Goal: Complete application form: Complete application form

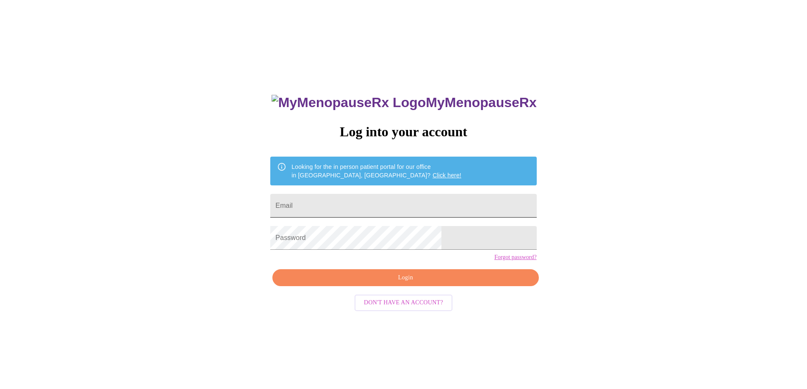
click at [330, 199] on input "Email" at bounding box center [403, 206] width 266 height 24
type input "[EMAIL_ADDRESS][DOMAIN_NAME]"
click at [404, 283] on span "Login" at bounding box center [405, 278] width 246 height 11
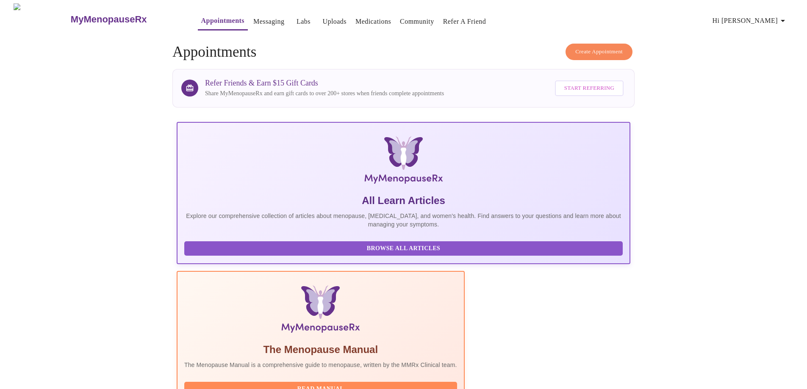
scroll to position [75, 0]
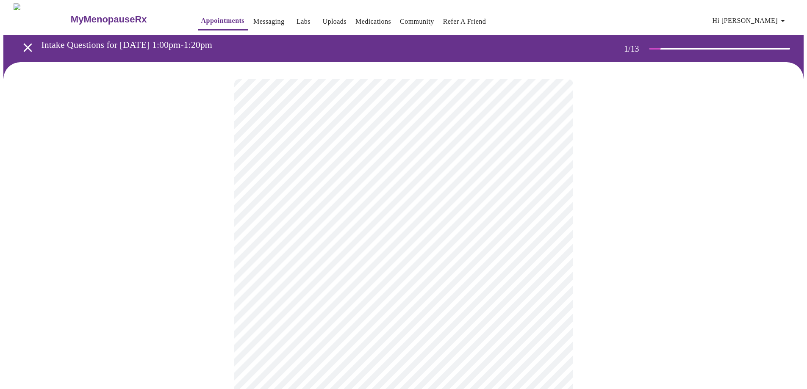
click at [384, 185] on body "MyMenopauseRx Appointments Messaging Labs Uploads Medications Community Refer a…" at bounding box center [403, 392] width 800 height 779
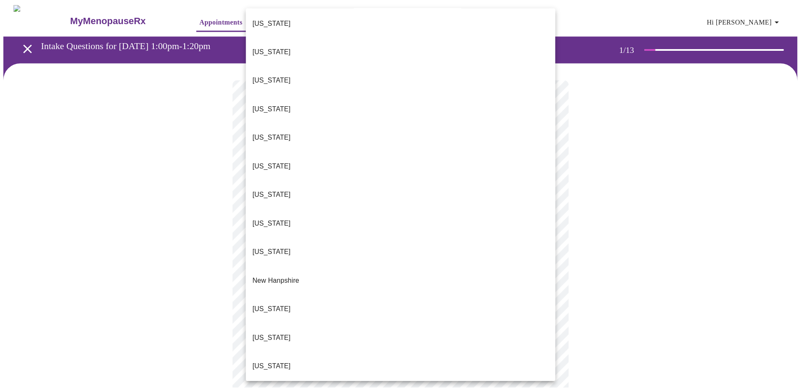
scroll to position [550, 0]
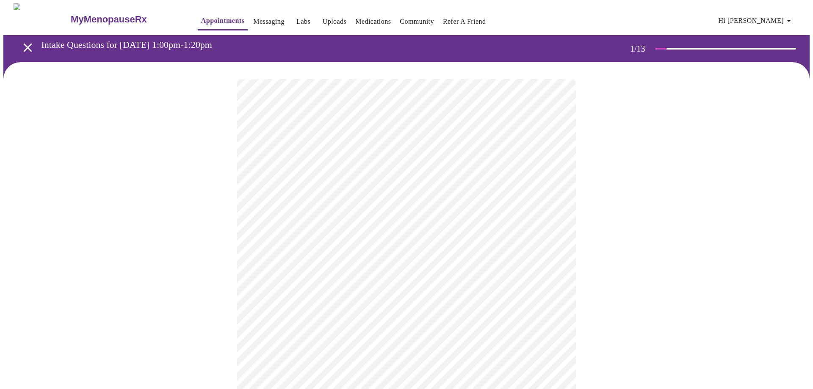
click at [272, 246] on body "MyMenopauseRx Appointments Messaging Labs Uploads Medications Community Refer a…" at bounding box center [406, 389] width 806 height 773
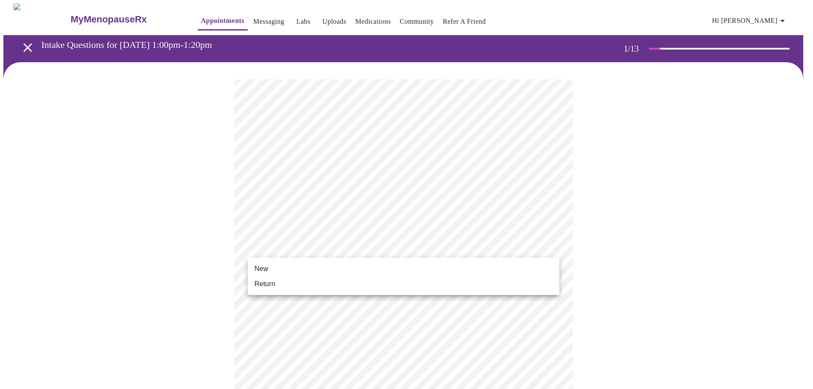
click at [265, 267] on span "New" at bounding box center [261, 269] width 14 height 10
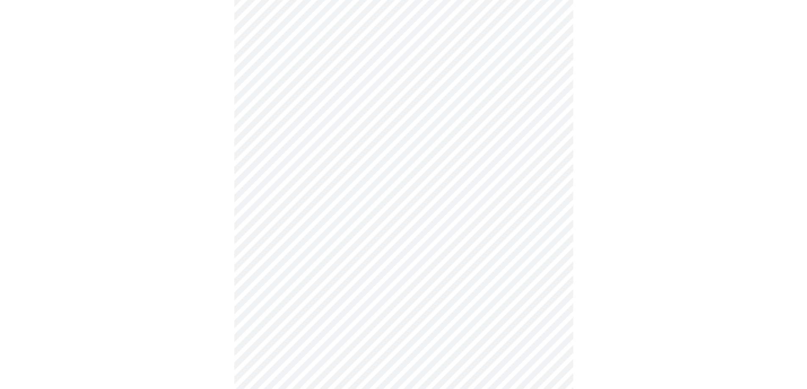
scroll to position [339, 0]
click at [276, 307] on body "MyMenopauseRx Appointments Messaging Labs Uploads Medications Community Refer a…" at bounding box center [406, 46] width 806 height 762
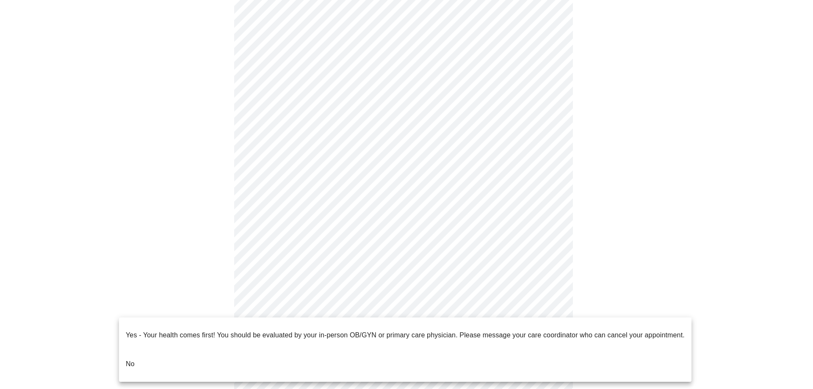
click at [133, 359] on p "No" at bounding box center [130, 364] width 9 height 10
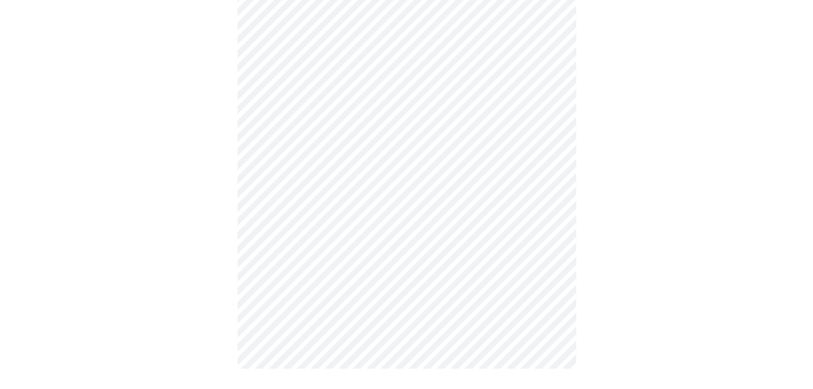
scroll to position [0, 0]
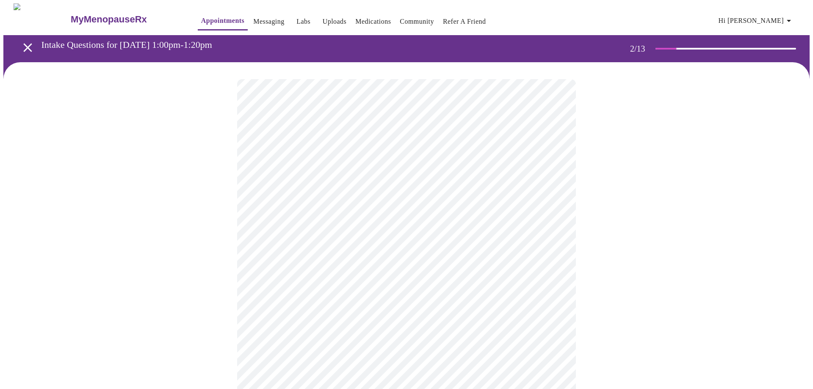
click at [293, 170] on body "MyMenopauseRx Appointments Messaging Labs Uploads Medications Community Refer a…" at bounding box center [406, 257] width 806 height 509
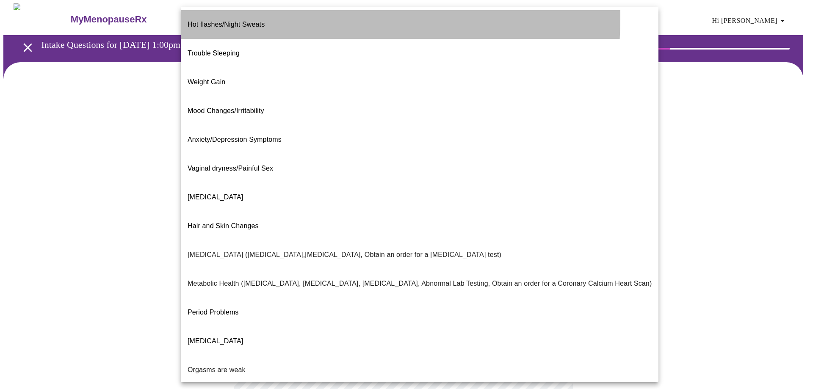
click at [238, 21] on span "Hot flashes/Night Sweats" at bounding box center [226, 24] width 77 height 7
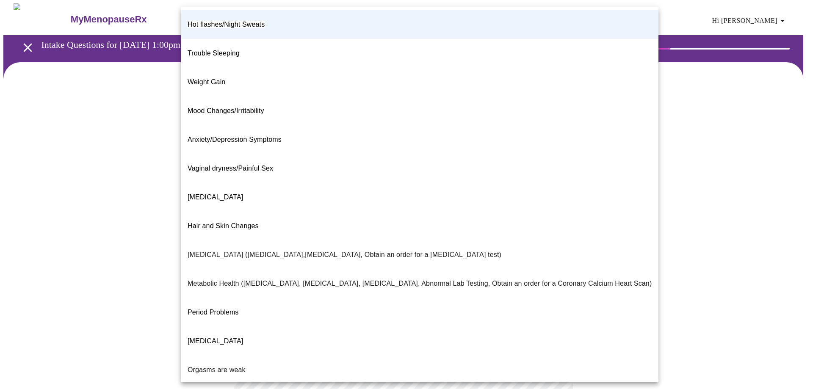
click at [551, 178] on body "MyMenopauseRx Appointments Messaging Labs Uploads Medications Community Refer a…" at bounding box center [406, 255] width 806 height 504
click at [213, 107] on span "Mood Changes/Irritability" at bounding box center [226, 110] width 77 height 7
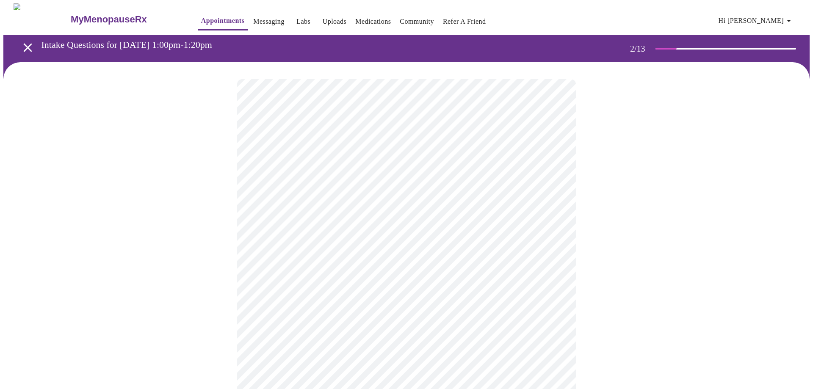
click at [552, 177] on body "MyMenopauseRx Appointments Messaging Labs Uploads Medications Community Refer a…" at bounding box center [406, 255] width 806 height 504
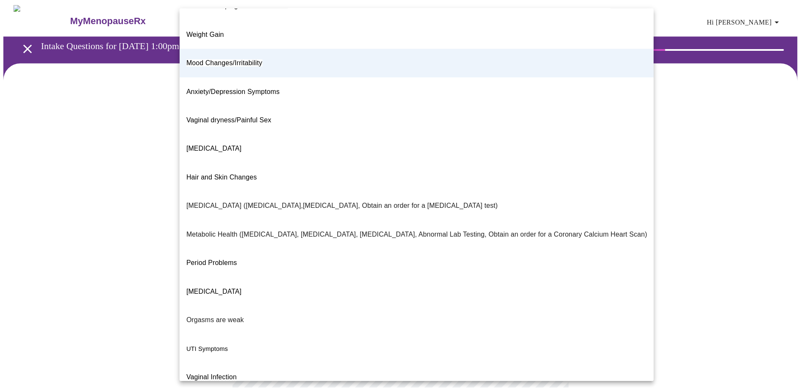
scroll to position [50, 0]
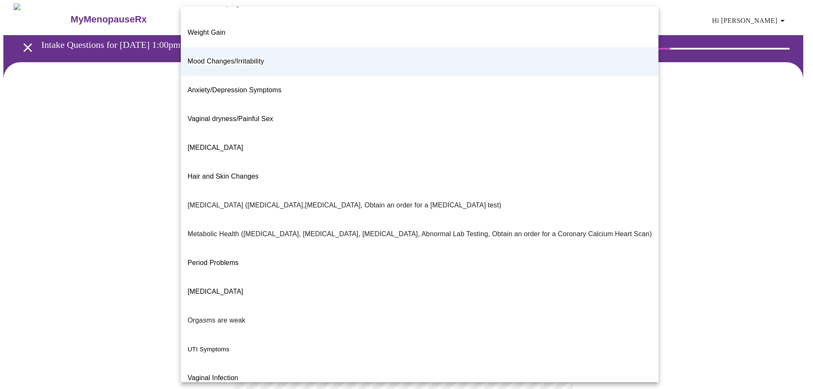
click at [207, 144] on span "[MEDICAL_DATA]" at bounding box center [215, 147] width 55 height 7
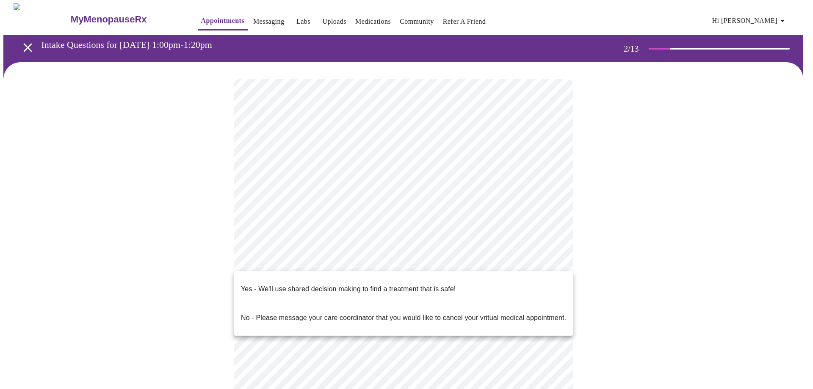
click at [277, 261] on body "MyMenopauseRx Appointments Messaging Labs Uploads Medications Community Refer a…" at bounding box center [406, 255] width 806 height 504
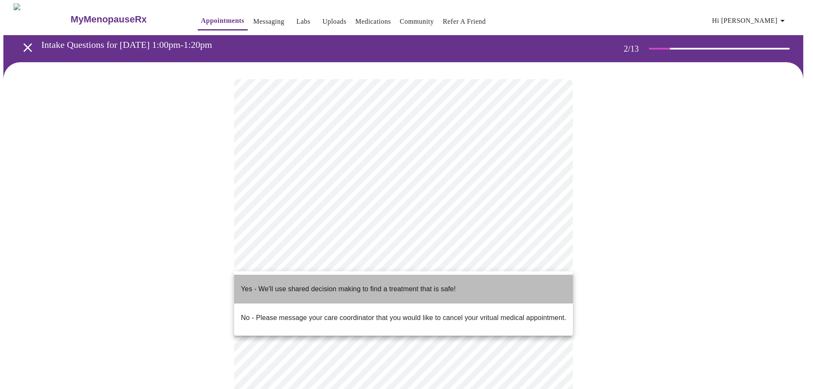
click at [268, 284] on p "Yes - We'll use shared decision making to find a treatment that is safe!" at bounding box center [348, 289] width 215 height 10
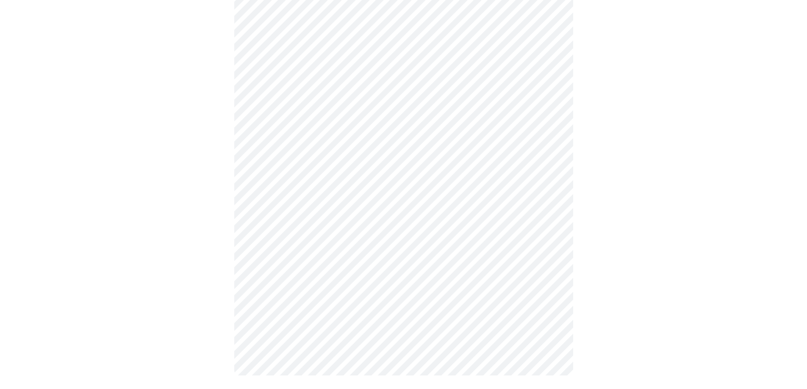
scroll to position [0, 0]
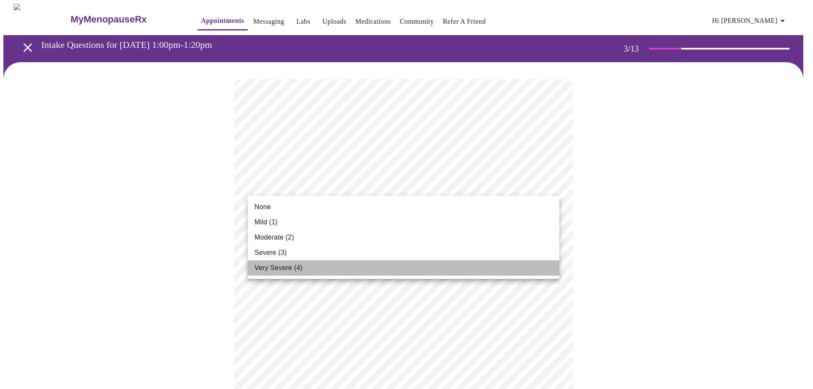
click at [283, 267] on span "Very Severe (4)" at bounding box center [278, 268] width 48 height 10
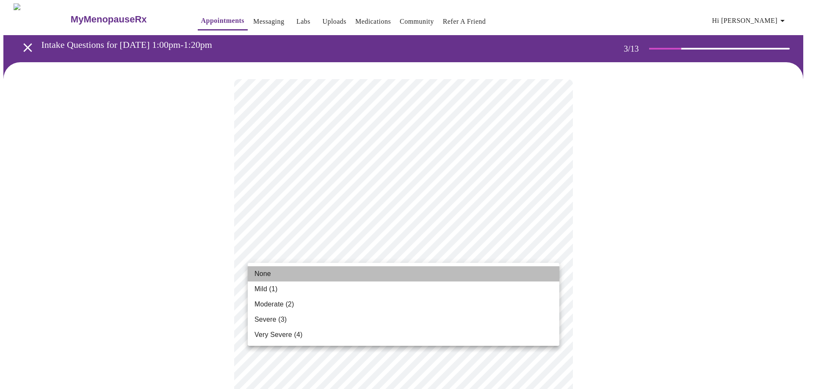
click at [272, 271] on li "None" at bounding box center [404, 273] width 312 height 15
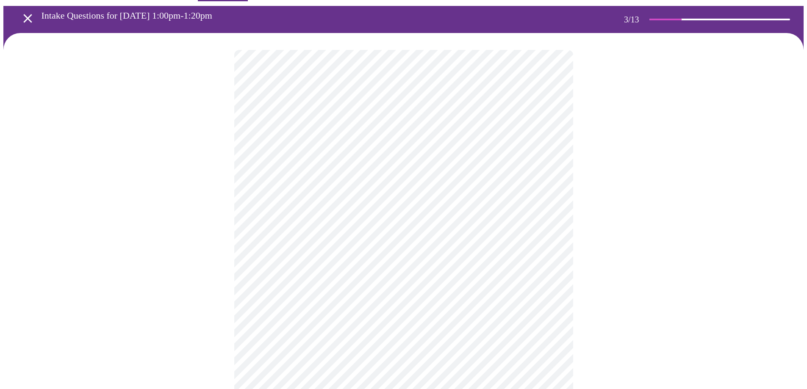
scroll to position [42, 0]
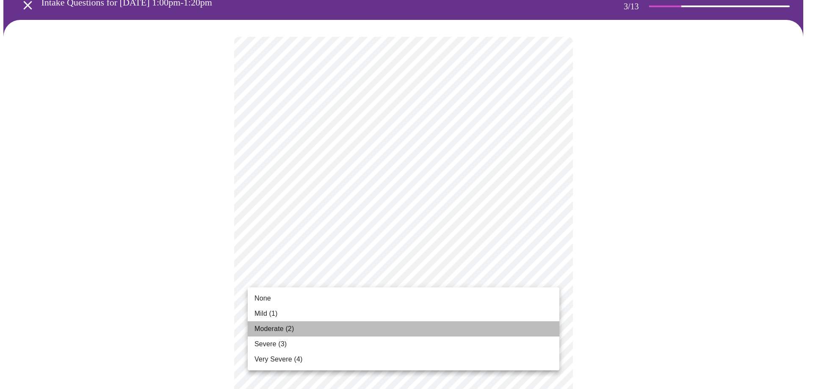
click at [273, 324] on span "Moderate (2)" at bounding box center [273, 329] width 39 height 10
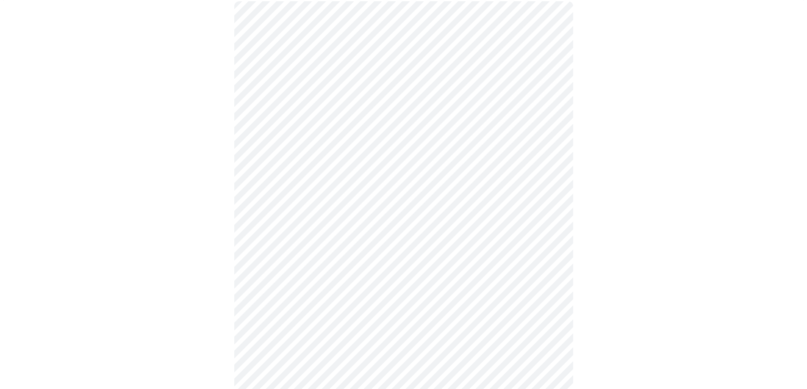
scroll to position [169, 0]
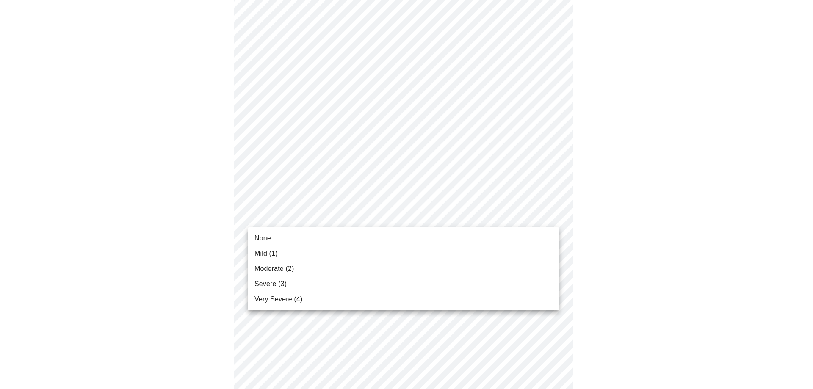
click at [296, 218] on body "MyMenopauseRx Appointments Messaging Labs Uploads Medications Community Refer a…" at bounding box center [406, 379] width 806 height 1091
click at [267, 269] on span "Moderate (2)" at bounding box center [273, 269] width 39 height 10
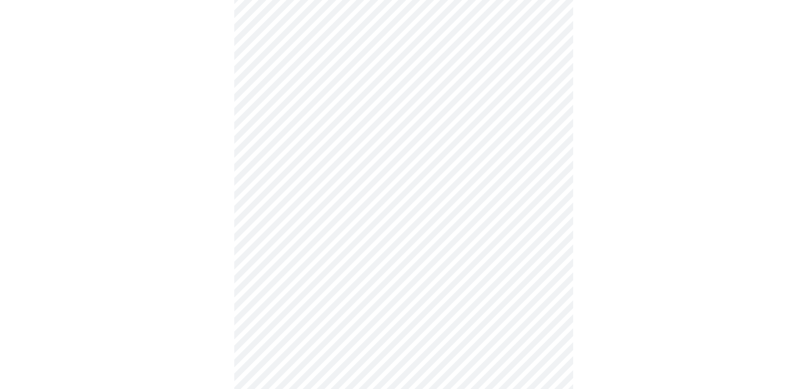
scroll to position [296, 0]
click at [293, 141] on body "MyMenopauseRx Appointments Messaging Labs Uploads Medications Community Refer a…" at bounding box center [406, 246] width 806 height 1079
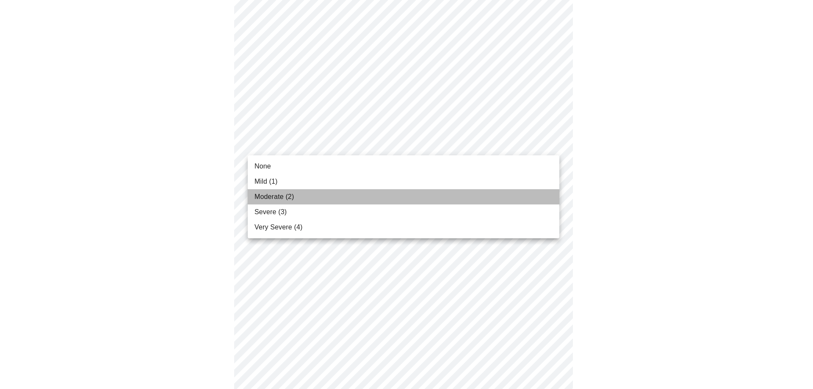
click at [282, 196] on span "Moderate (2)" at bounding box center [273, 197] width 39 height 10
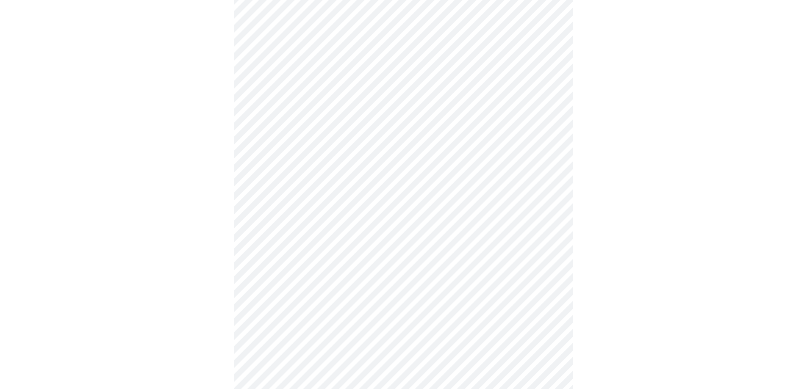
scroll to position [381, 0]
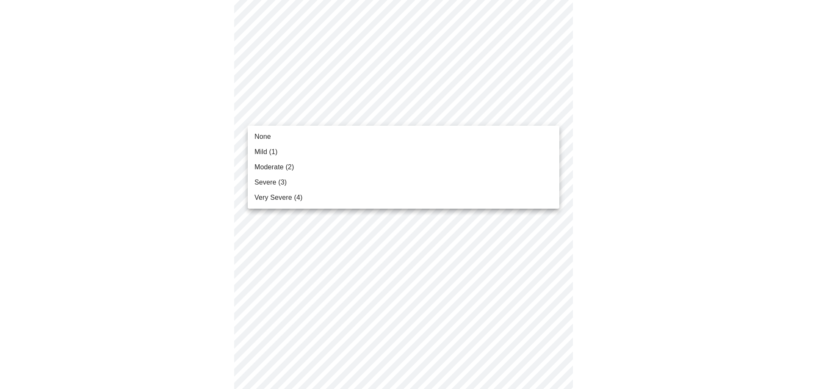
click at [336, 112] on body "MyMenopauseRx Appointments Messaging Labs Uploads Medications Community Refer a…" at bounding box center [406, 155] width 806 height 1067
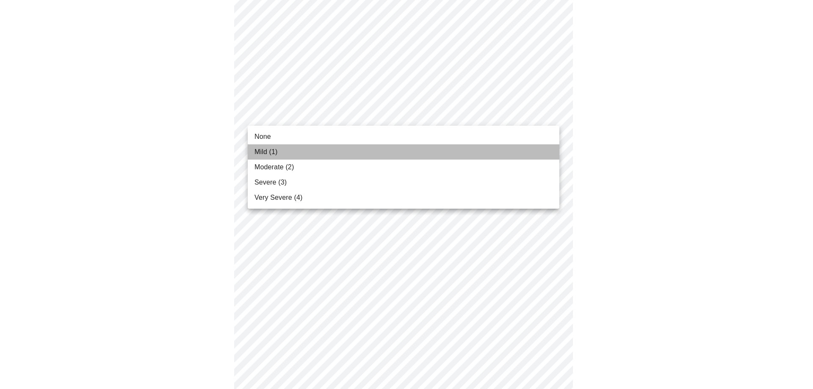
click at [271, 150] on span "Mild (1)" at bounding box center [265, 152] width 23 height 10
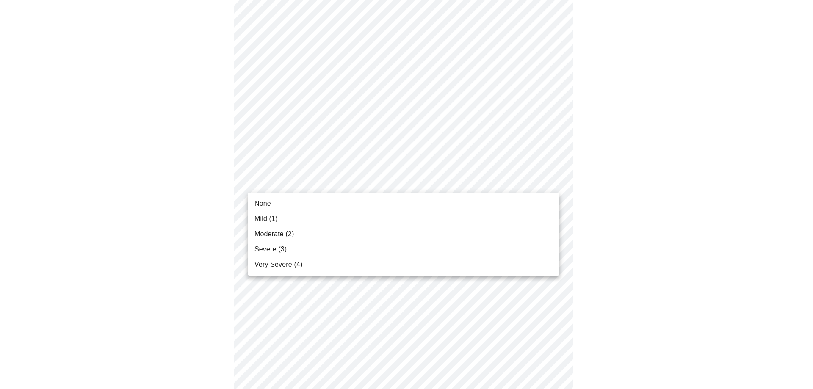
click at [371, 182] on body "MyMenopauseRx Appointments Messaging Labs Uploads Medications Community Refer a…" at bounding box center [406, 149] width 806 height 1055
click at [273, 232] on span "Moderate (2)" at bounding box center [273, 234] width 39 height 10
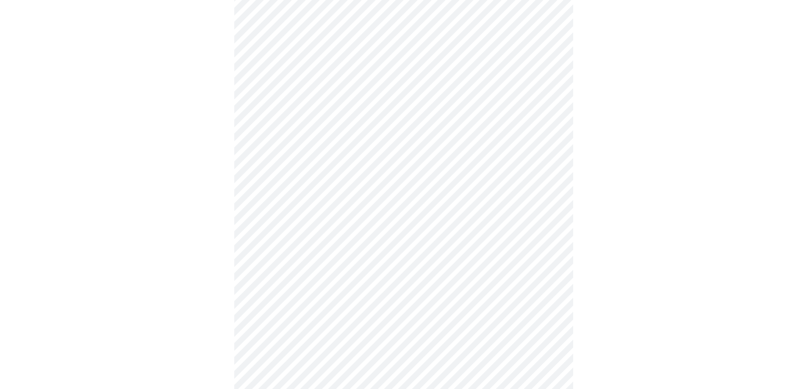
scroll to position [466, 0]
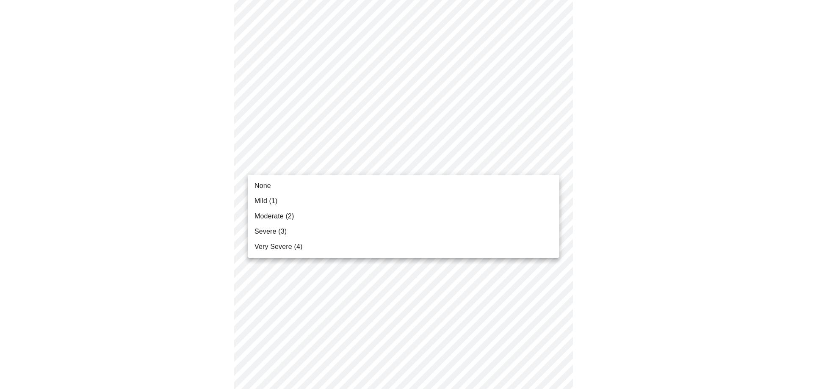
click at [301, 168] on body "MyMenopauseRx Appointments Messaging Labs Uploads Medications Community Refer a…" at bounding box center [406, 59] width 806 height 1043
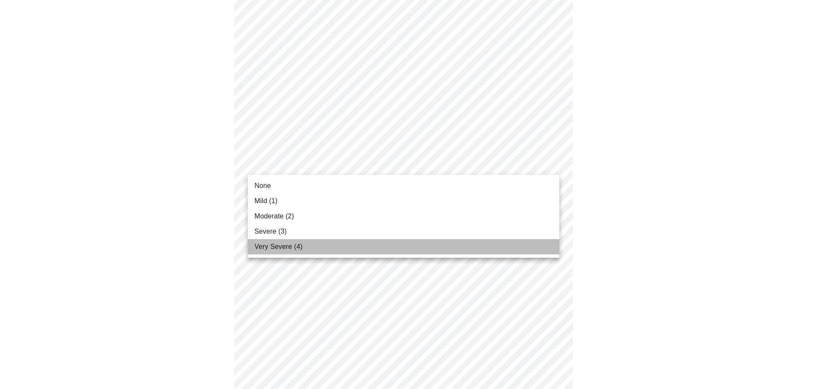
click at [272, 248] on span "Very Severe (4)" at bounding box center [278, 247] width 48 height 10
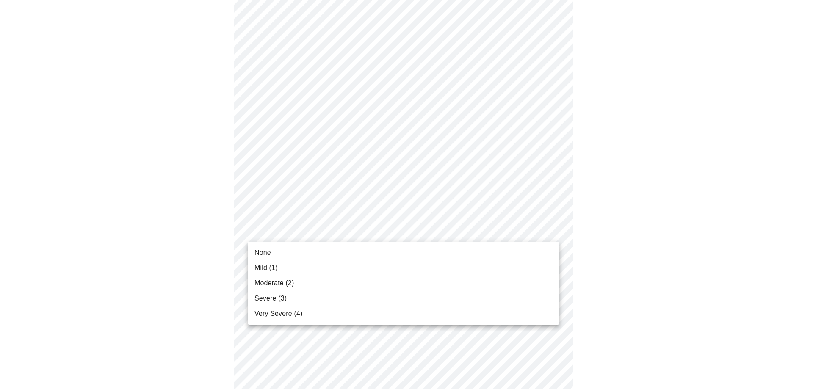
click at [328, 227] on body "MyMenopauseRx Appointments Messaging Labs Uploads Medications Community Refer a…" at bounding box center [406, 53] width 806 height 1031
click at [267, 251] on span "None" at bounding box center [262, 253] width 17 height 10
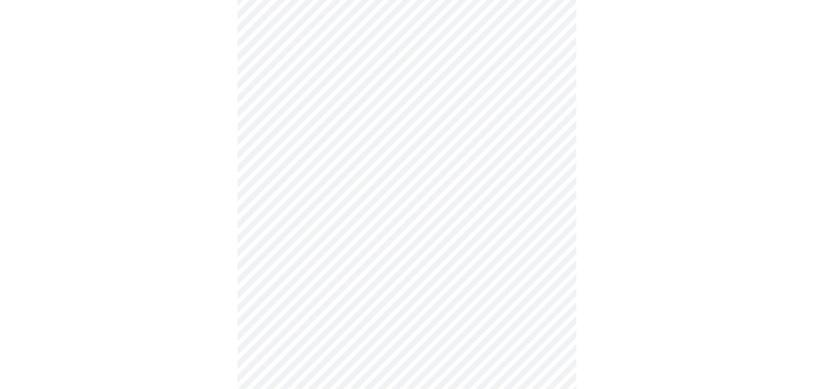
scroll to position [630, 0]
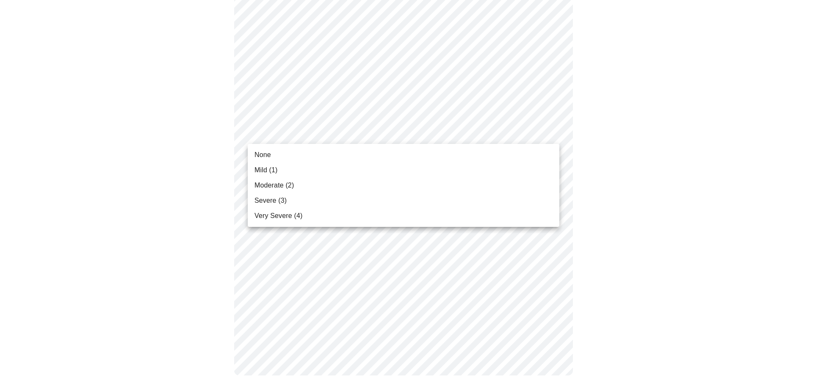
click at [265, 186] on span "Moderate (2)" at bounding box center [273, 185] width 39 height 10
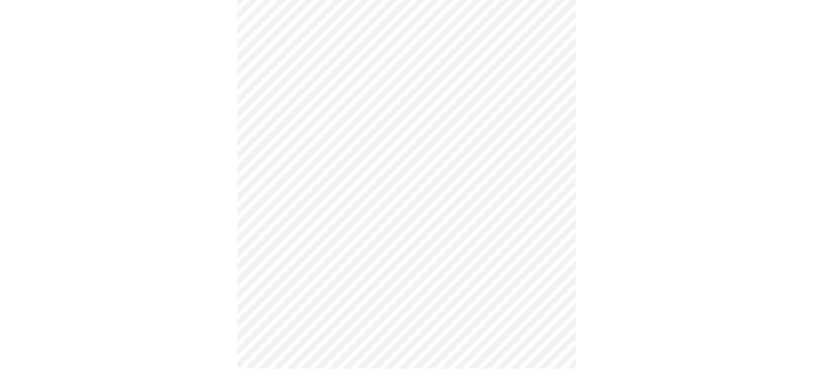
scroll to position [619, 0]
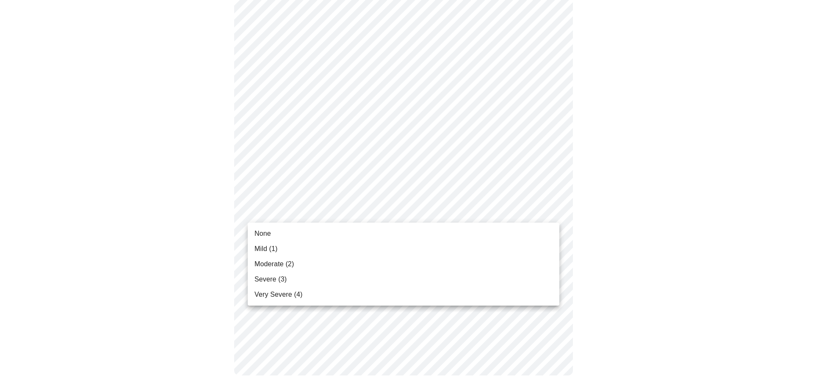
click at [269, 279] on span "Severe (3)" at bounding box center [270, 279] width 32 height 10
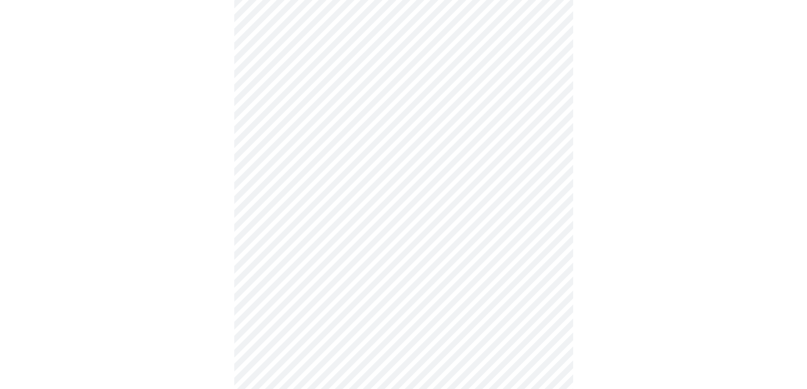
scroll to position [296, 0]
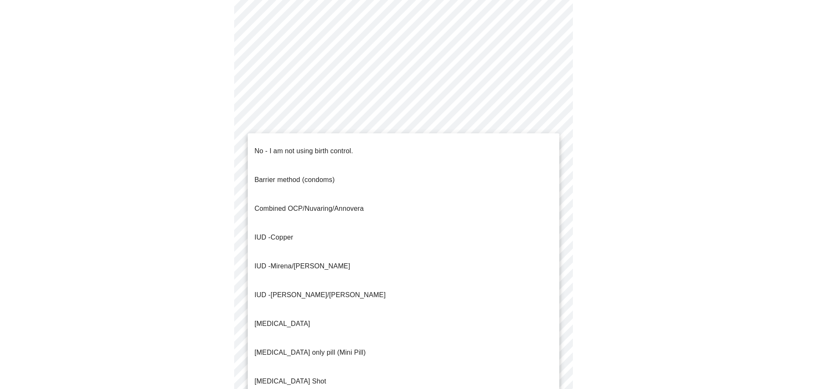
click at [536, 295] on body "MyMenopauseRx Appointments Messaging Labs Uploads Medications Community Refer a…" at bounding box center [406, 125] width 806 height 836
click at [332, 146] on p "No - I am not using birth control." at bounding box center [303, 151] width 99 height 10
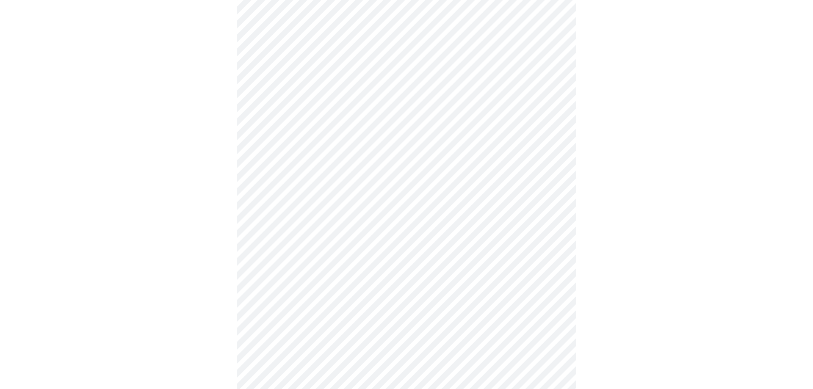
click at [302, 226] on body "MyMenopauseRx Appointments Messaging Labs Uploads Medications Community Refer a…" at bounding box center [406, 122] width 806 height 831
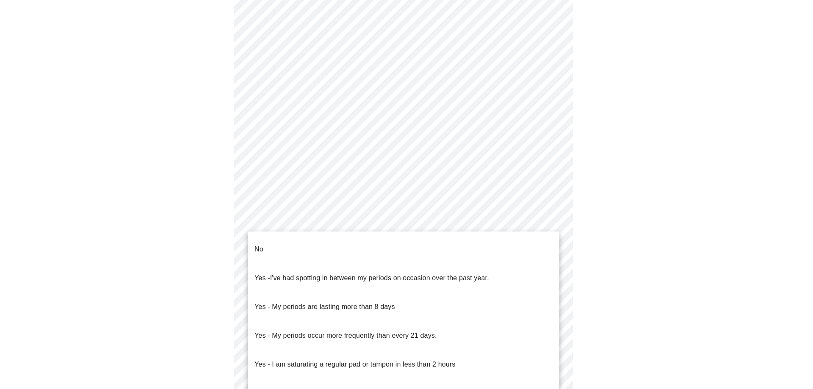
click at [260, 244] on p "No" at bounding box center [258, 249] width 9 height 10
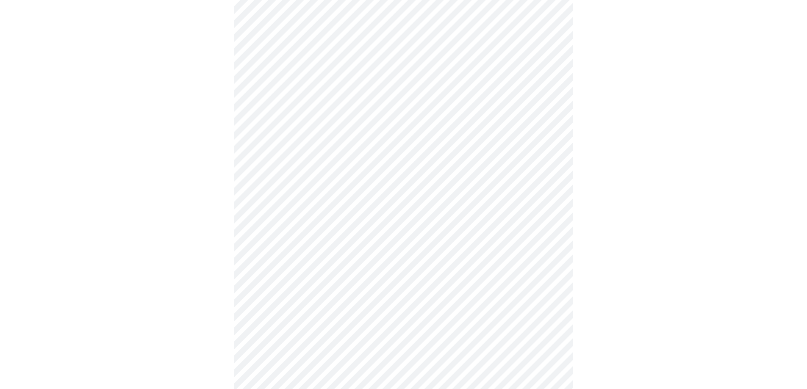
scroll to position [423, 0]
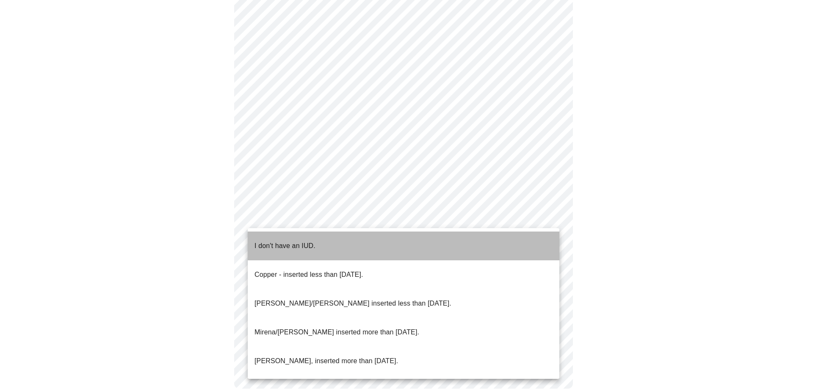
click at [280, 241] on p "I don't have an IUD." at bounding box center [284, 246] width 61 height 10
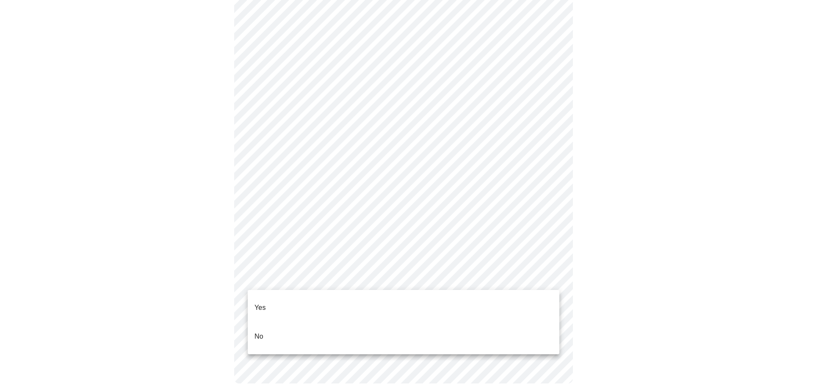
click at [258, 303] on p "Yes" at bounding box center [259, 308] width 11 height 10
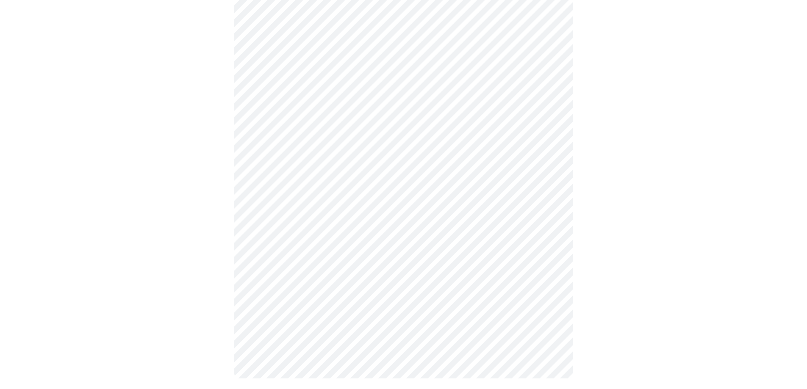
scroll to position [0, 0]
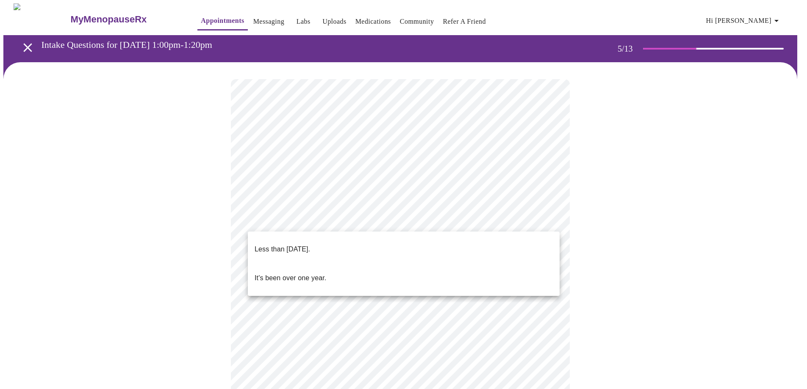
click at [389, 221] on body "MyMenopauseRx Appointments Messaging Labs Uploads Medications Community Refer a…" at bounding box center [403, 346] width 800 height 686
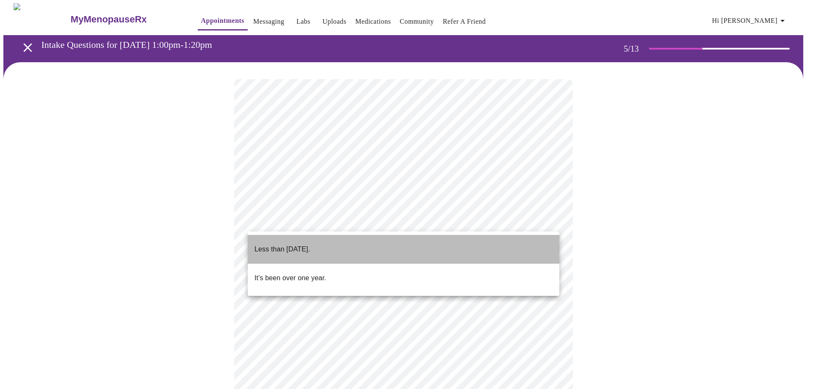
click at [287, 244] on p "Less than [DATE]." at bounding box center [281, 249] width 55 height 10
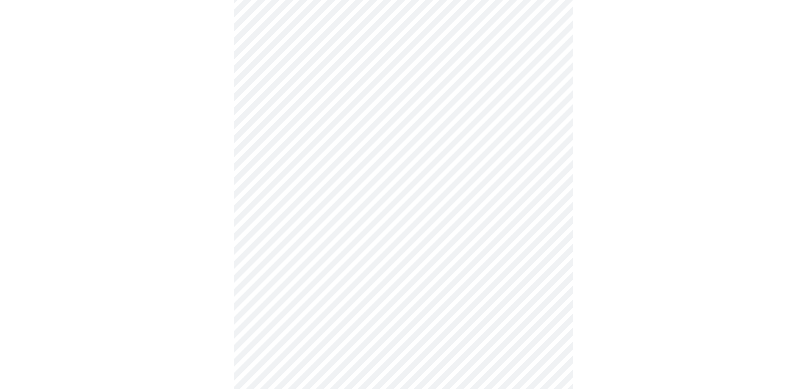
scroll to position [85, 0]
click at [298, 206] on body "MyMenopauseRx Appointments Messaging Labs Uploads Medications Community Refer a…" at bounding box center [403, 259] width 800 height 681
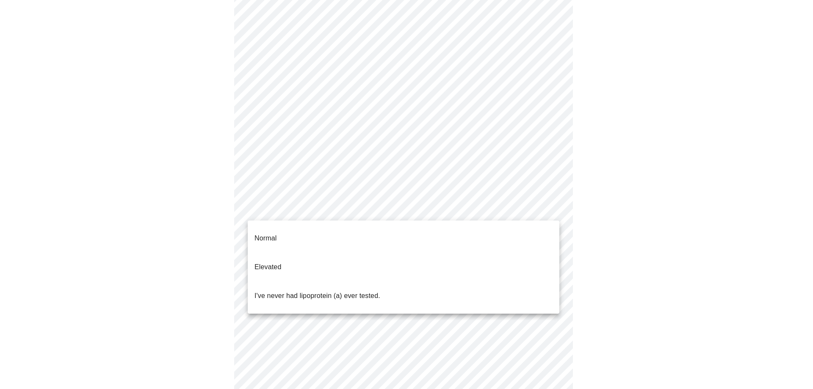
click at [270, 233] on p "Normal" at bounding box center [265, 238] width 22 height 10
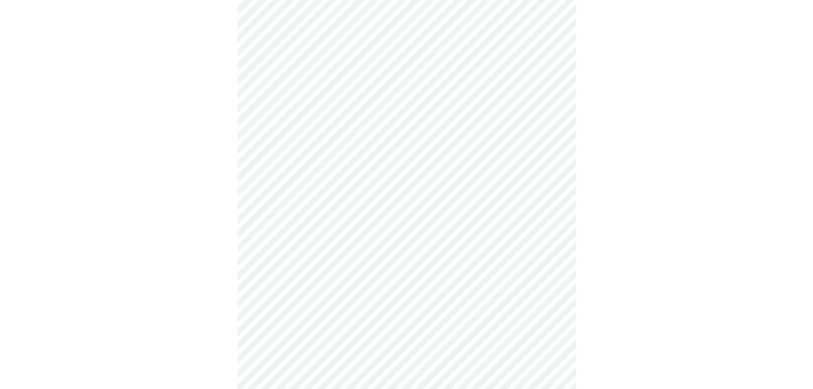
scroll to position [0, 0]
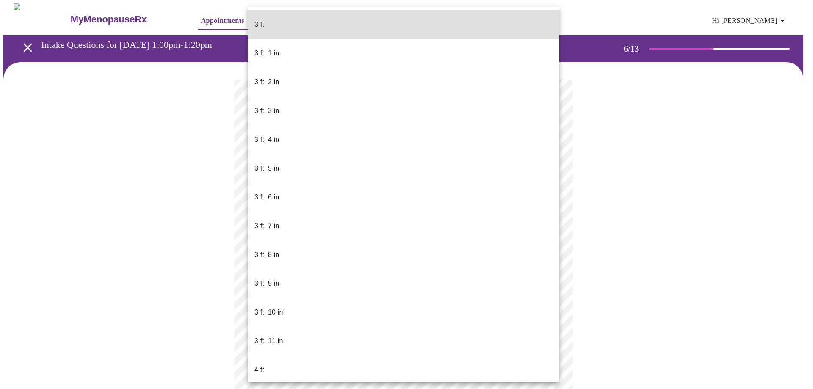
click at [263, 243] on body "MyMenopauseRx Appointments Messaging Labs Uploads Medications Community Refer a…" at bounding box center [406, 229] width 806 height 452
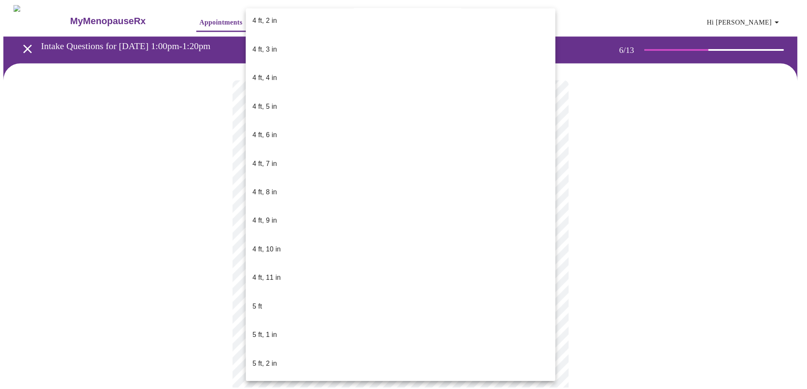
scroll to position [423, 0]
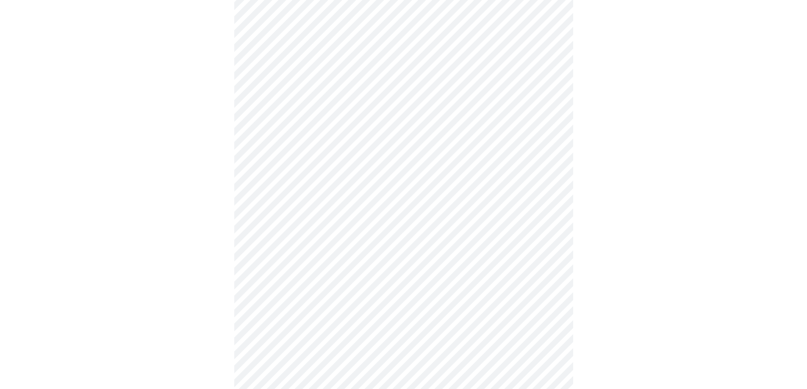
scroll to position [2075, 0]
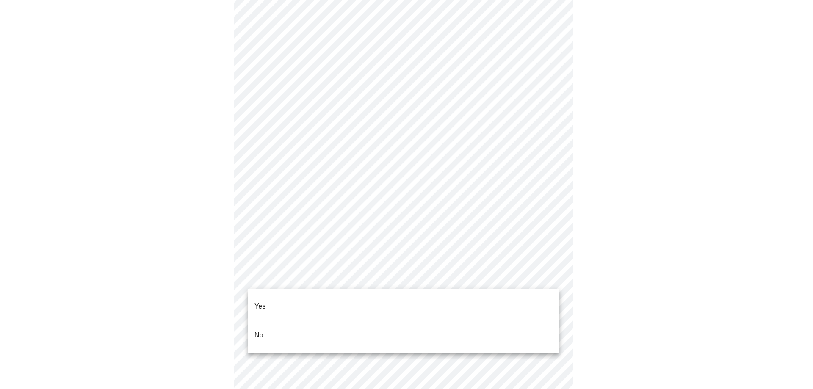
click at [259, 301] on p "Yes" at bounding box center [259, 306] width 11 height 10
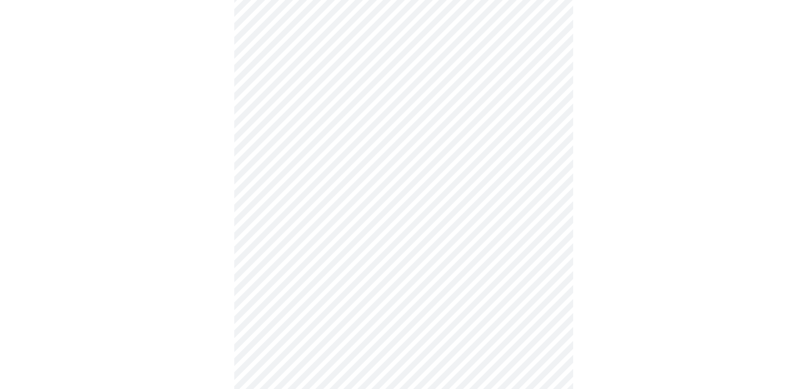
scroll to position [381, 0]
click at [303, 324] on body "MyMenopauseRx Appointments Messaging Labs Uploads Medications Community Refer a…" at bounding box center [406, 35] width 806 height 827
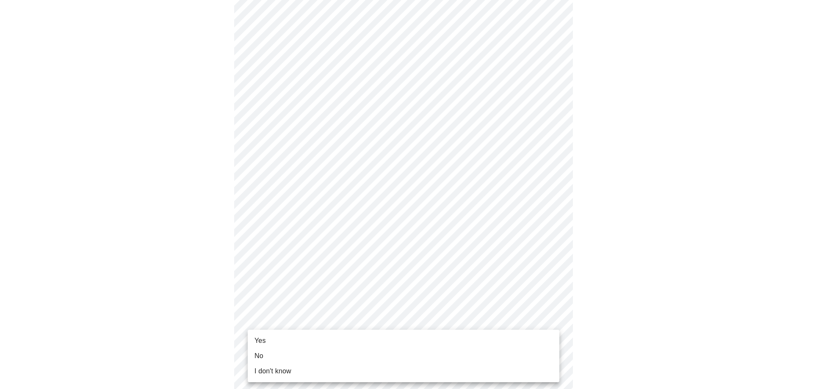
click at [262, 353] on span "No" at bounding box center [258, 356] width 9 height 10
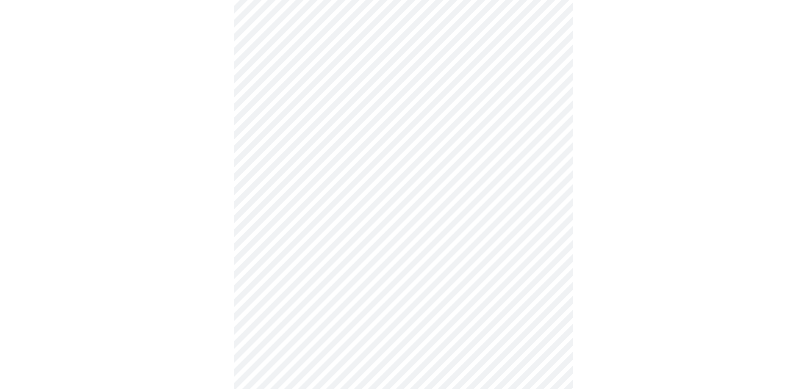
scroll to position [0, 0]
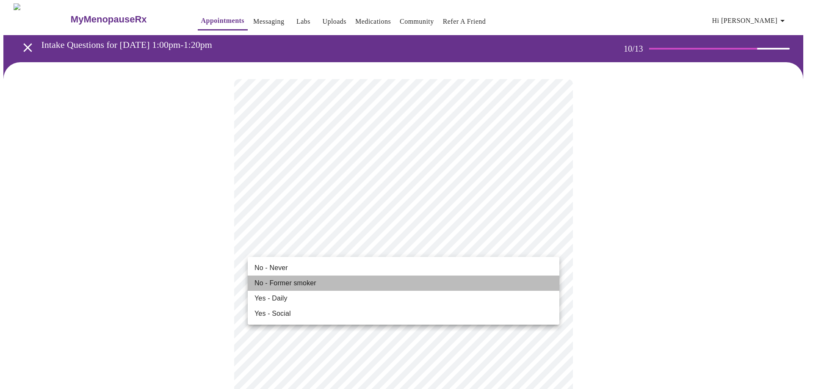
click at [290, 284] on span "No - Former smoker" at bounding box center [285, 283] width 62 height 10
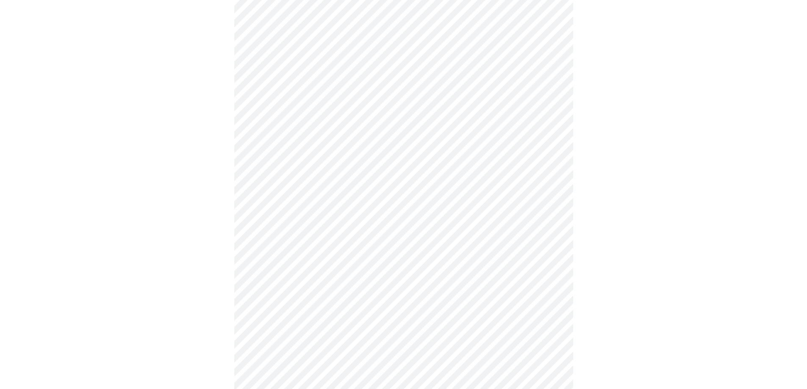
scroll to position [635, 0]
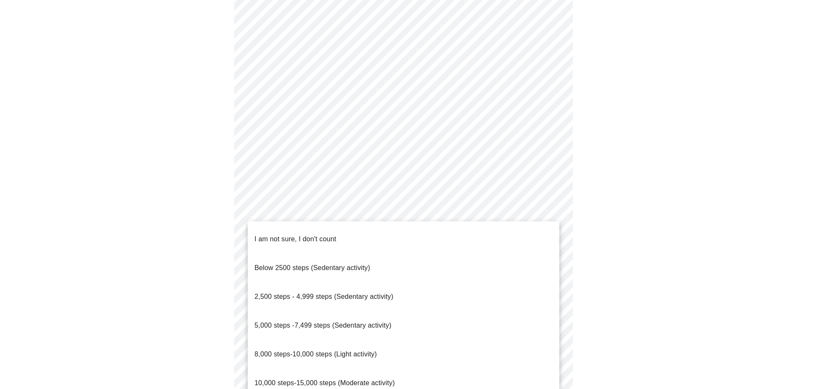
click at [319, 235] on span "I am not sure, I don't count" at bounding box center [295, 238] width 82 height 7
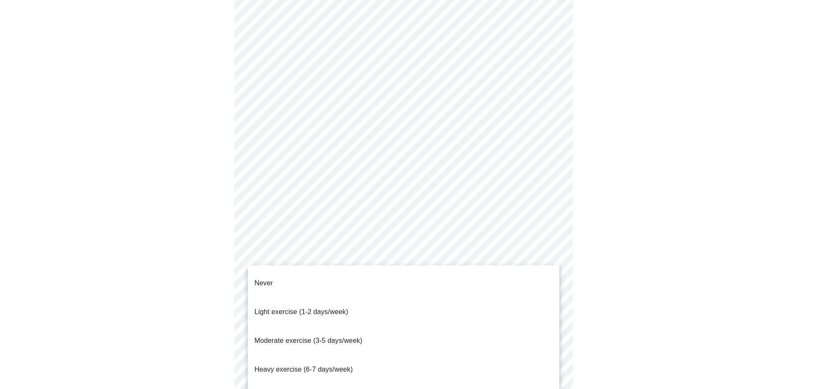
click at [270, 279] on span "Never" at bounding box center [263, 282] width 18 height 7
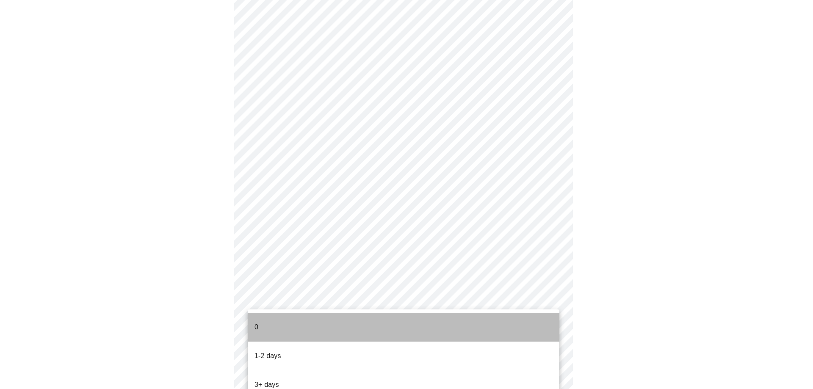
click at [257, 322] on p "0" at bounding box center [256, 327] width 4 height 10
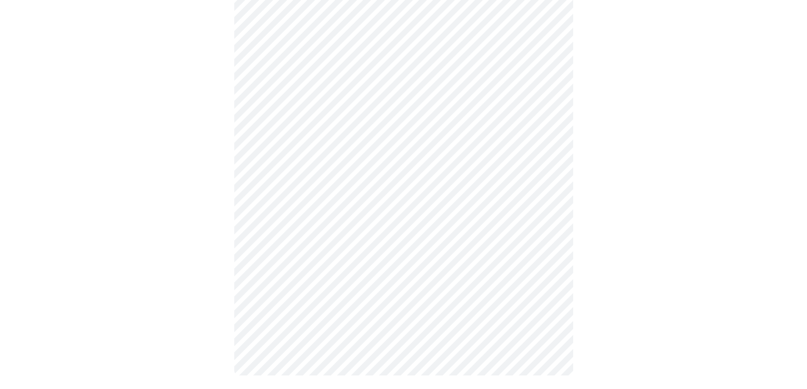
scroll to position [0, 0]
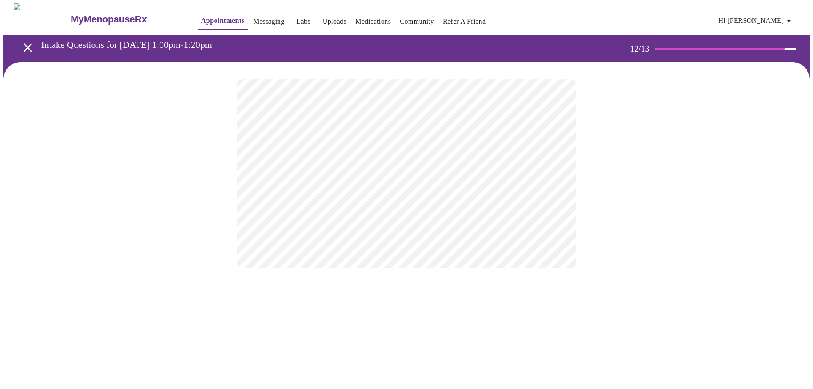
click at [272, 175] on body "MyMenopauseRx Appointments Messaging Labs Uploads Medications Community Refer a…" at bounding box center [406, 144] width 806 height 282
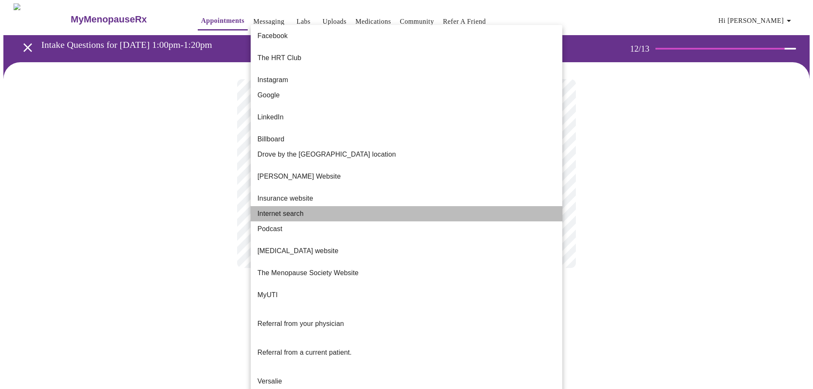
click at [285, 209] on span "Internet search" at bounding box center [280, 214] width 46 height 10
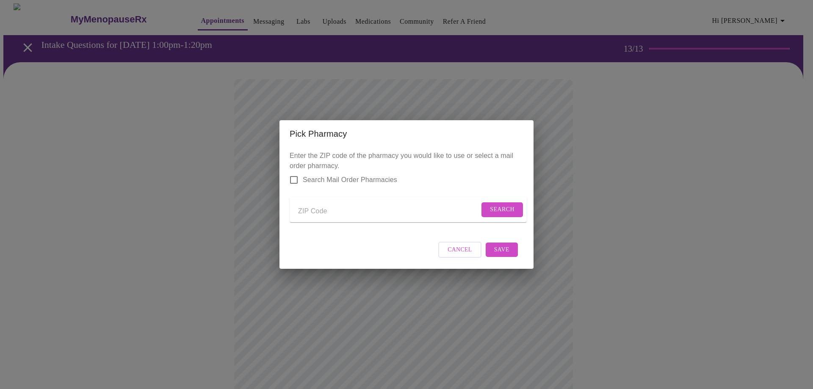
drag, startPoint x: 309, startPoint y: 210, endPoint x: 317, endPoint y: 210, distance: 8.1
click at [310, 210] on input "Send a message to your care team" at bounding box center [388, 211] width 181 height 14
type input "45385"
click at [507, 204] on span "Search" at bounding box center [502, 209] width 25 height 11
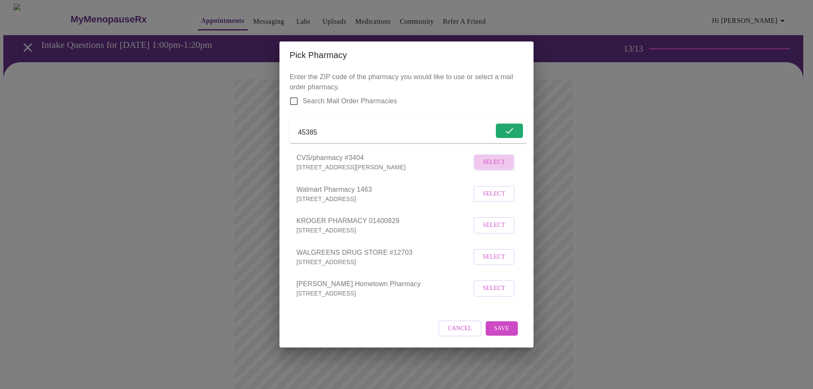
click at [493, 166] on span "Select" at bounding box center [494, 162] width 22 height 11
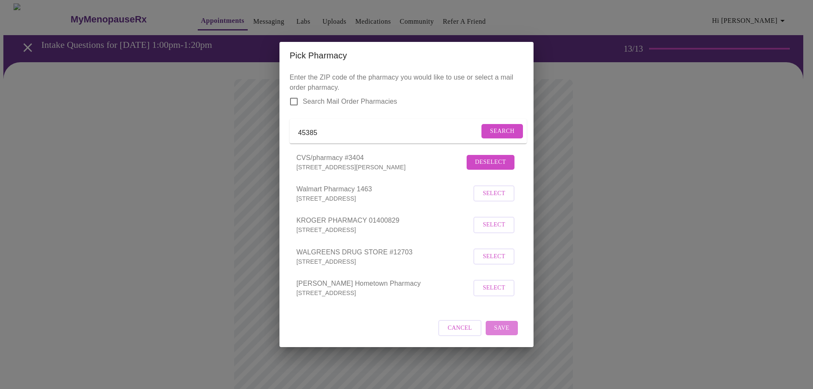
click at [500, 333] on span "Save" at bounding box center [501, 328] width 15 height 11
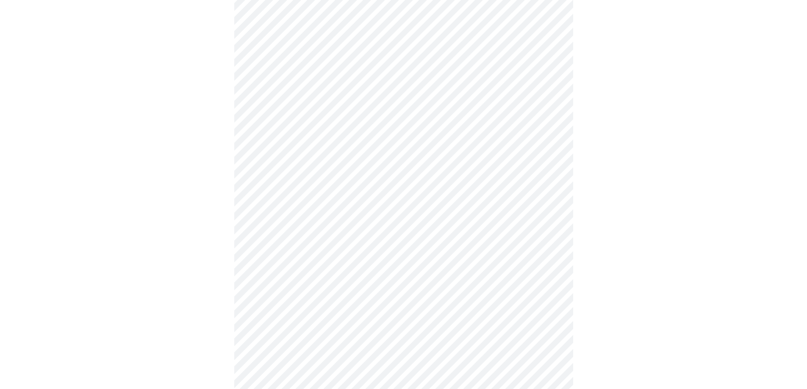
scroll to position [876, 0]
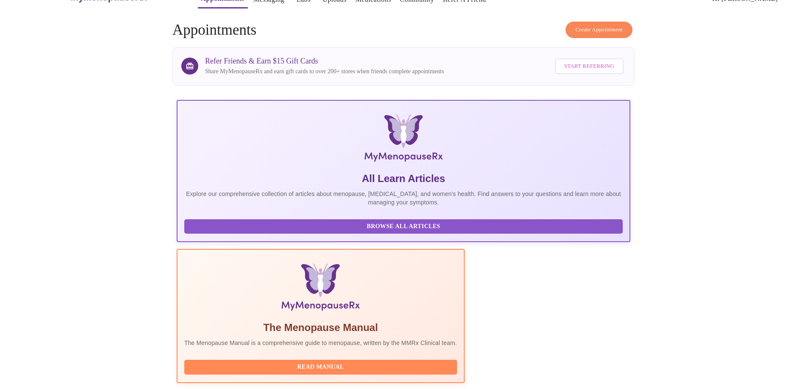
scroll to position [31, 0]
